Goal: Navigation & Orientation: Find specific page/section

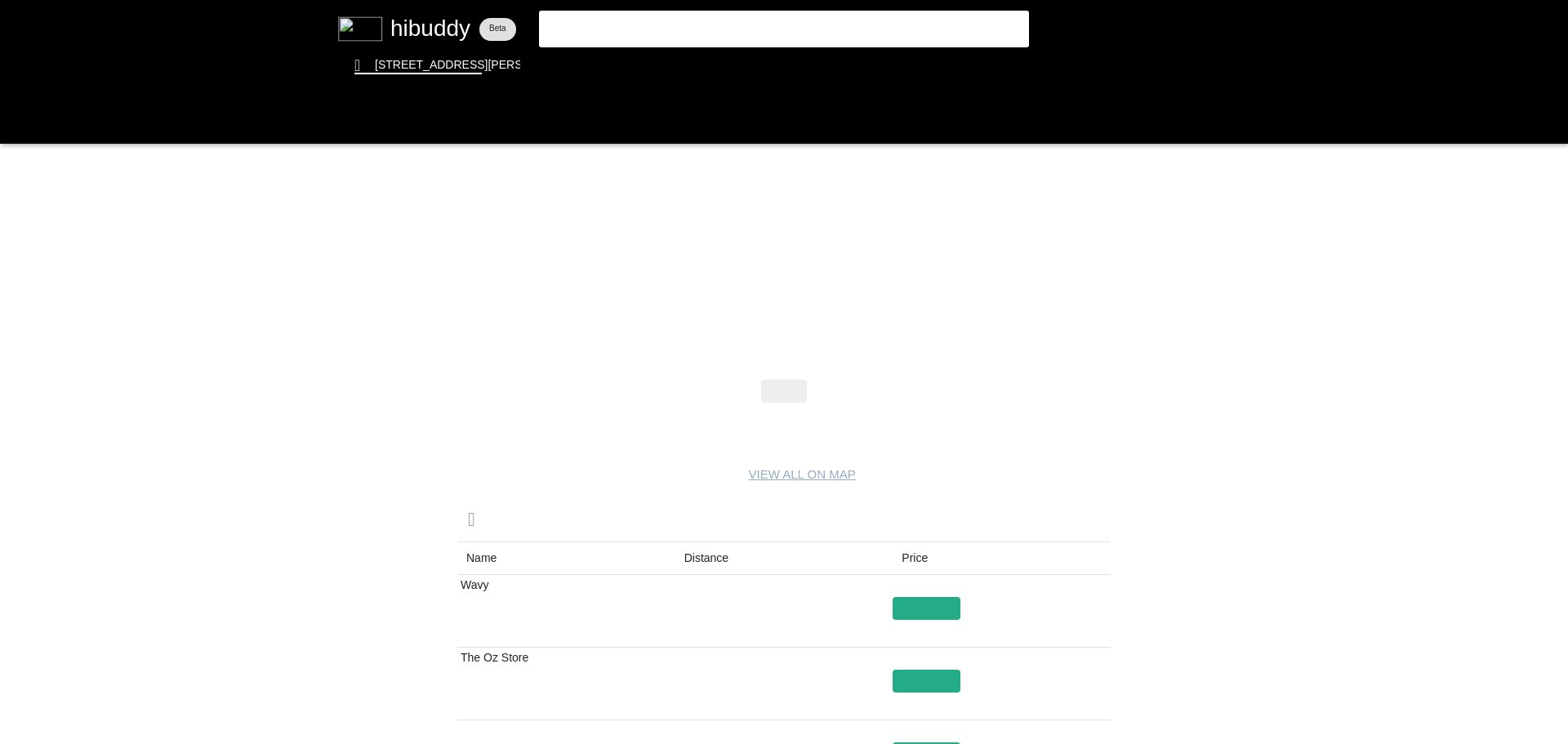
click at [433, 29] on flt-glass-pane at bounding box center [784, 372] width 1568 height 744
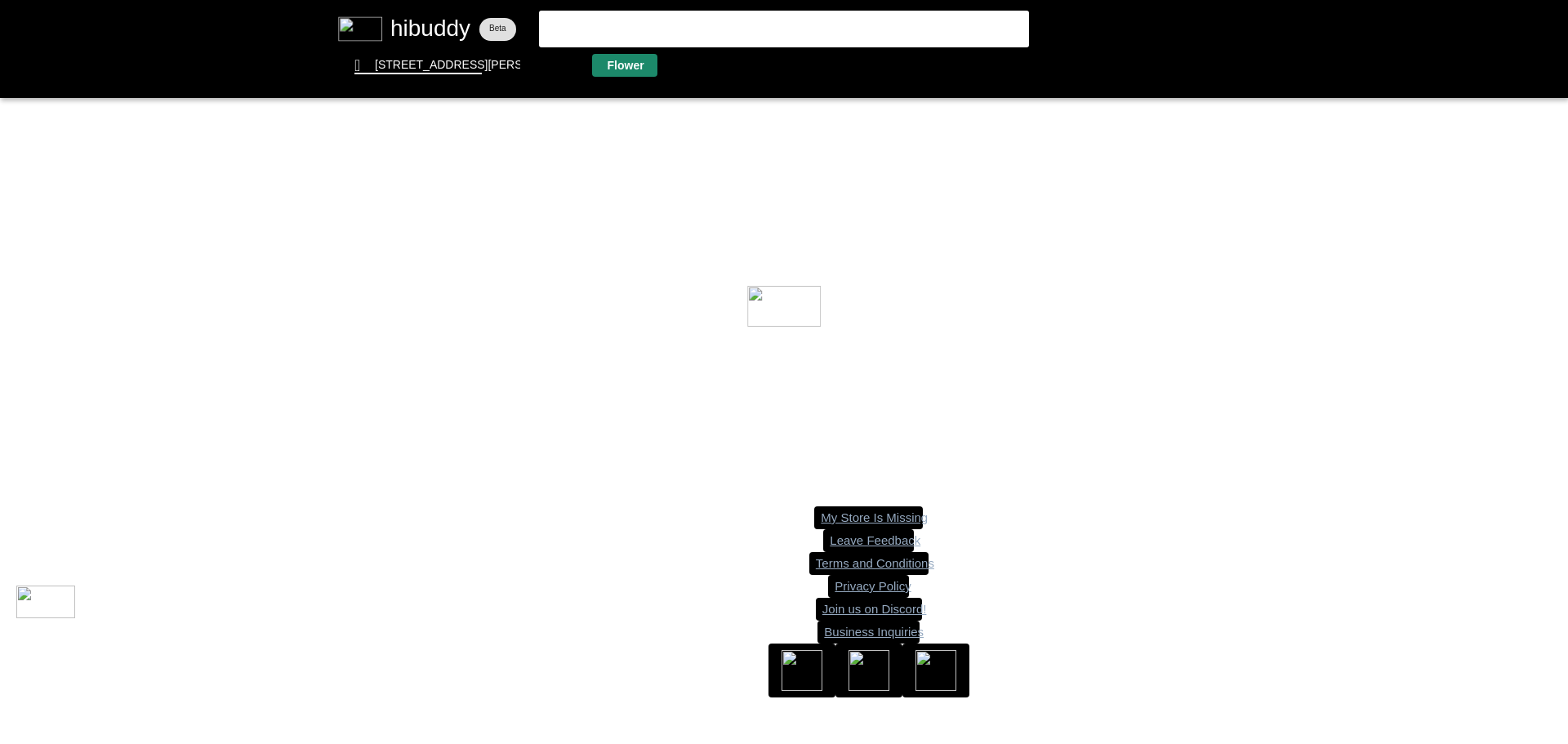
click at [634, 60] on flt-glass-pane at bounding box center [784, 372] width 1568 height 744
